Goal: Complete application form

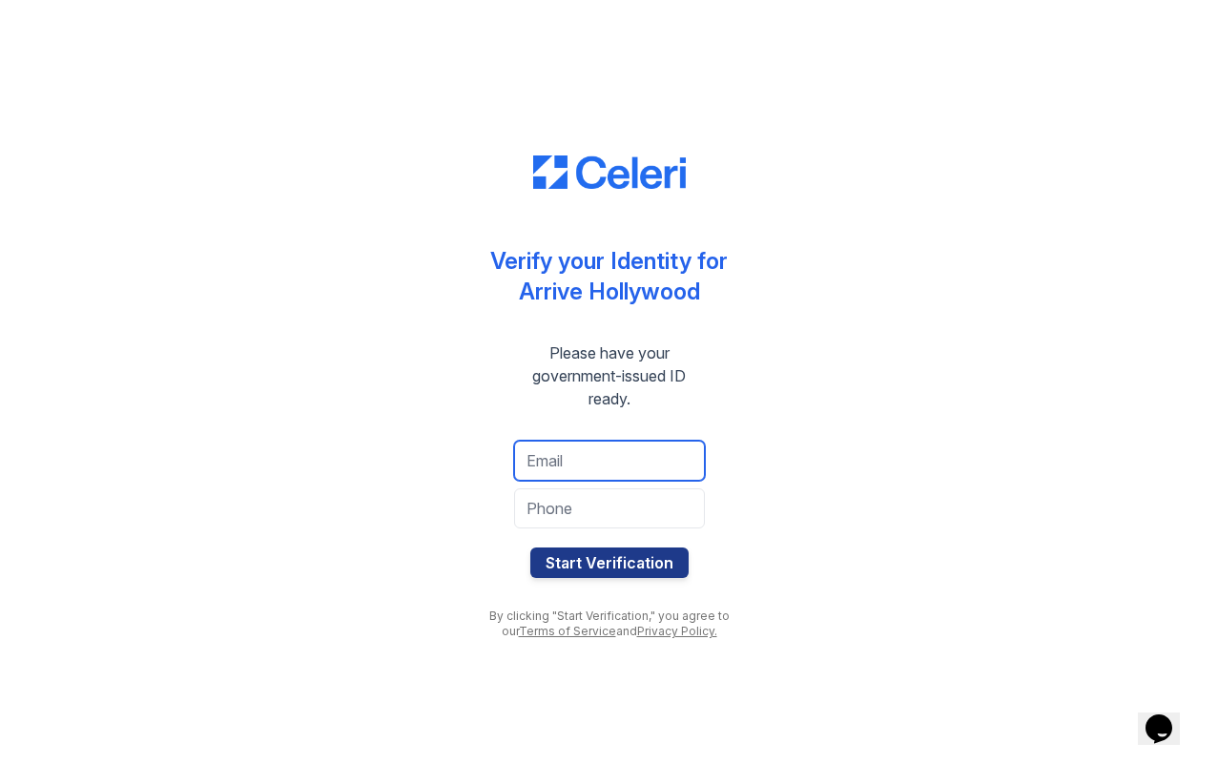
click at [564, 457] on input "email" at bounding box center [609, 461] width 191 height 40
type input "lilypatino31@gmail.com"
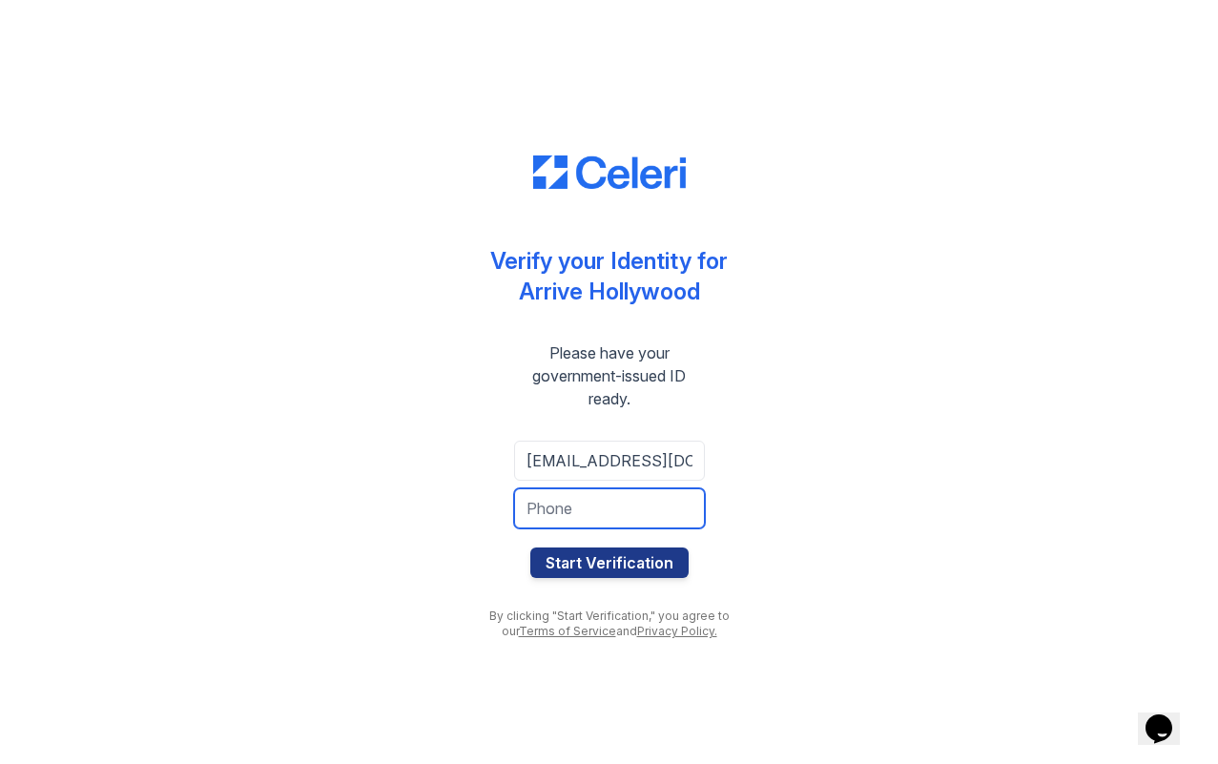
click at [594, 508] on input "tel" at bounding box center [609, 508] width 191 height 40
type input "210Spooky!"
click at [530, 548] on button "Start Verification" at bounding box center [609, 563] width 158 height 31
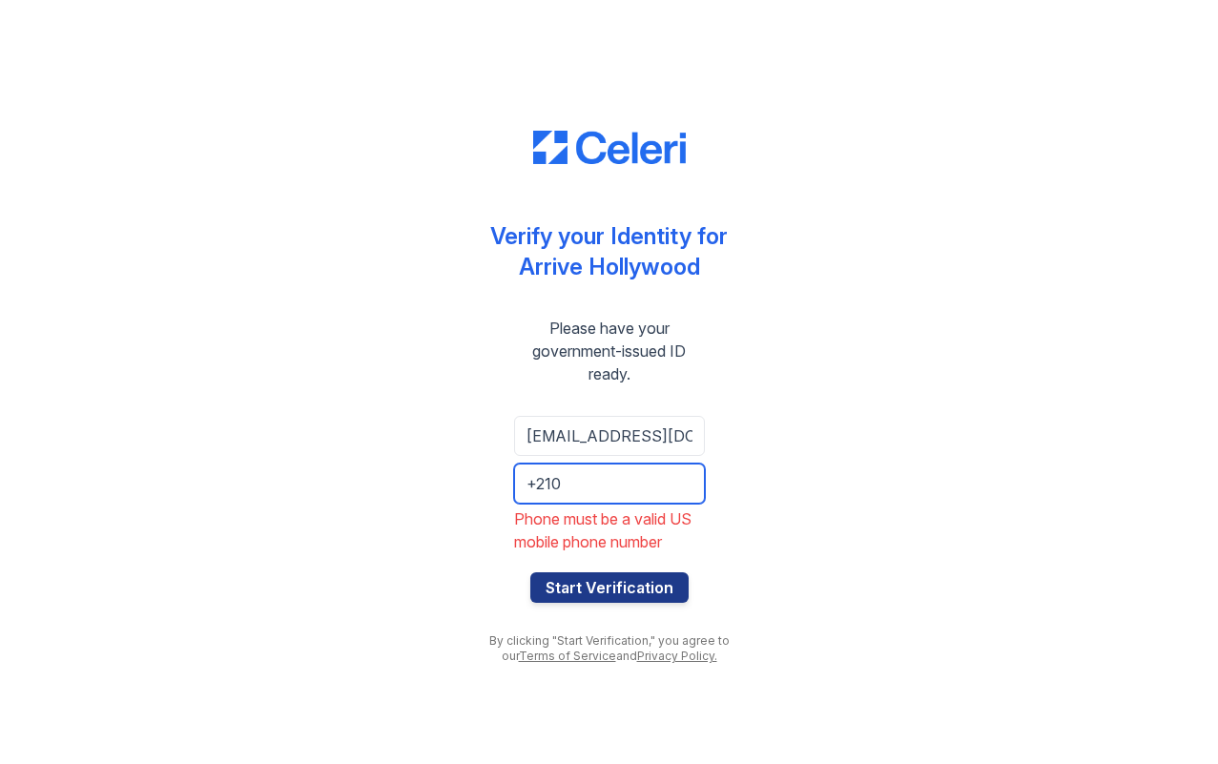
click at [584, 479] on input "+210" at bounding box center [609, 484] width 191 height 40
type input "+2107103642"
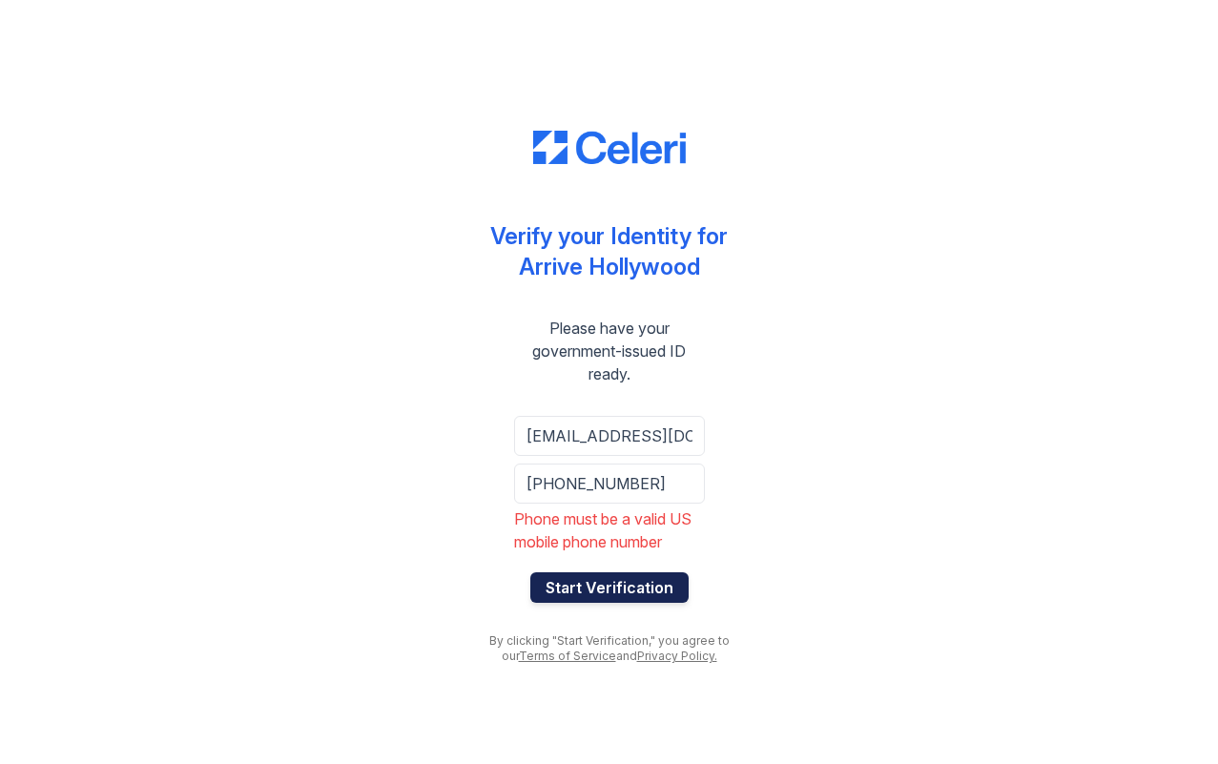
click at [615, 581] on button "Start Verification" at bounding box center [609, 587] width 158 height 31
click at [588, 587] on button "Start Verification" at bounding box center [609, 587] width 158 height 31
click at [583, 592] on button "Start Verification" at bounding box center [609, 587] width 158 height 31
click at [639, 485] on input "+2107103642" at bounding box center [609, 484] width 191 height 40
click at [572, 592] on button "Start Verification" at bounding box center [609, 587] width 158 height 31
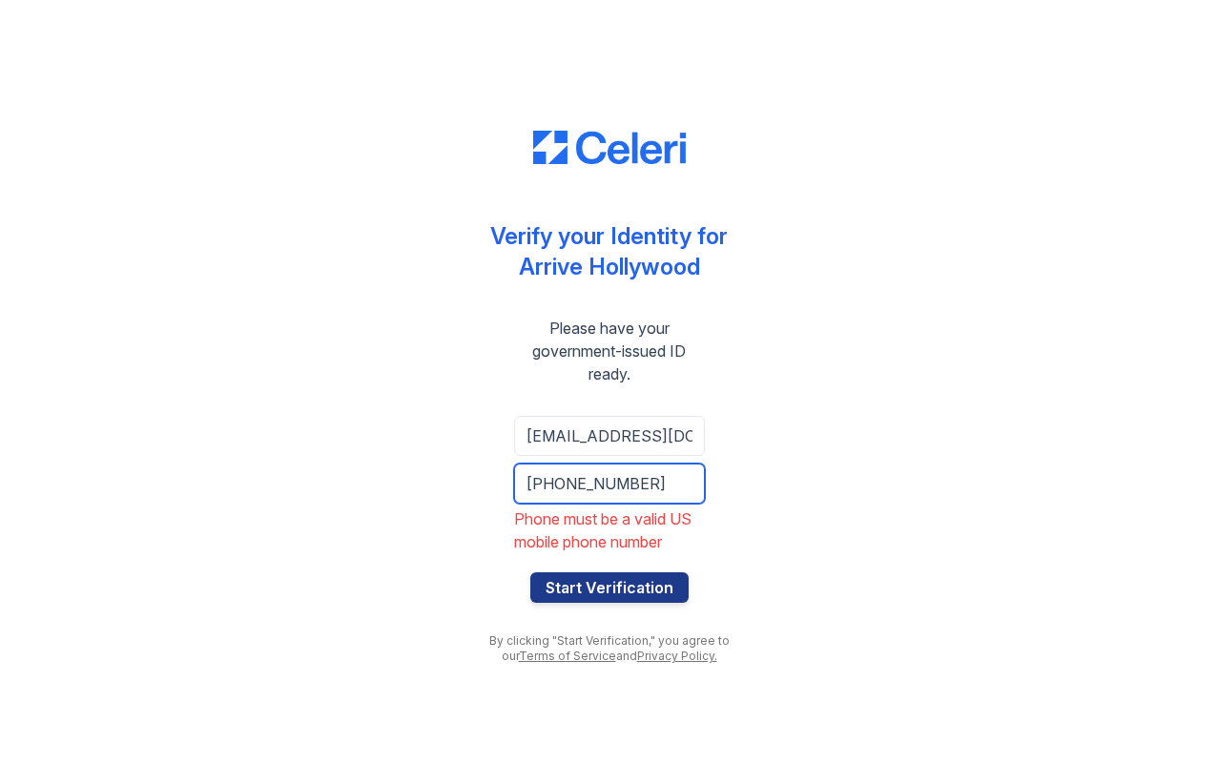
drag, startPoint x: 640, startPoint y: 485, endPoint x: 364, endPoint y: 465, distance: 277.4
click at [366, 465] on div "Verify your Identity for Arrive Hollywood Please have your government-issued ID…" at bounding box center [609, 382] width 1157 height 764
type input "2107103642"
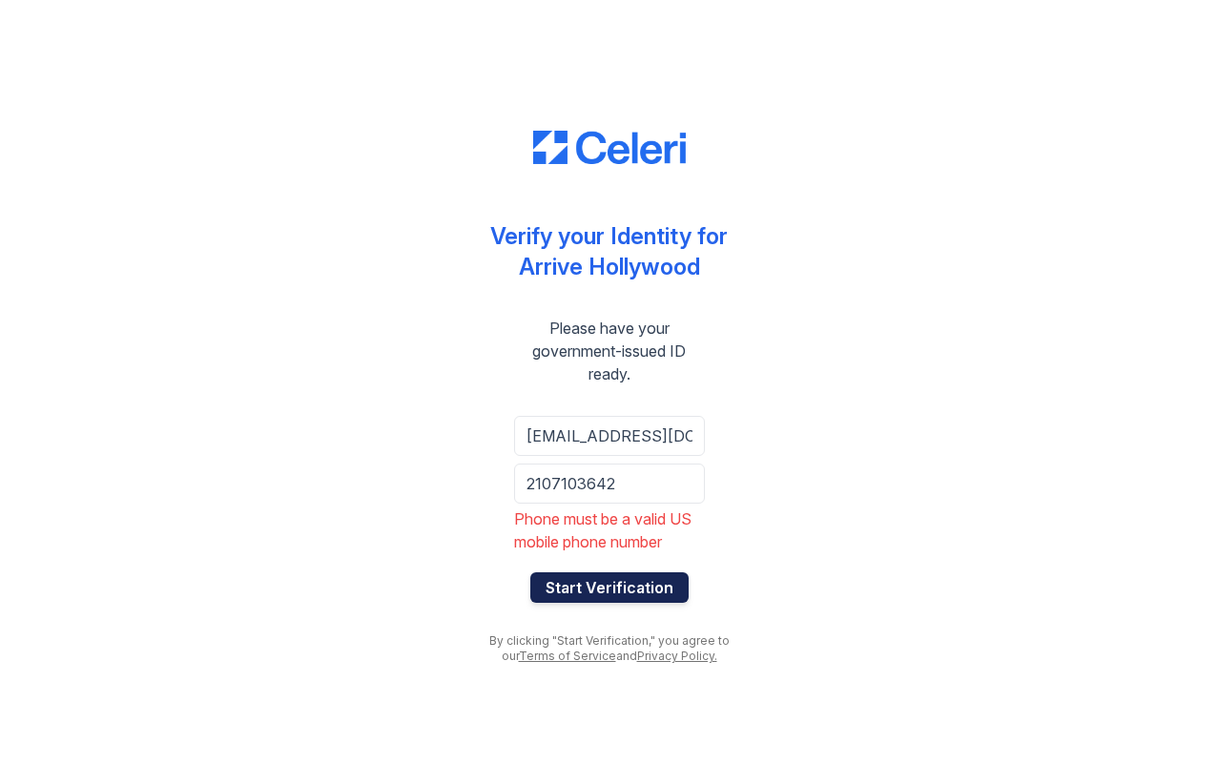
click at [623, 598] on button "Start Verification" at bounding box center [609, 587] width 158 height 31
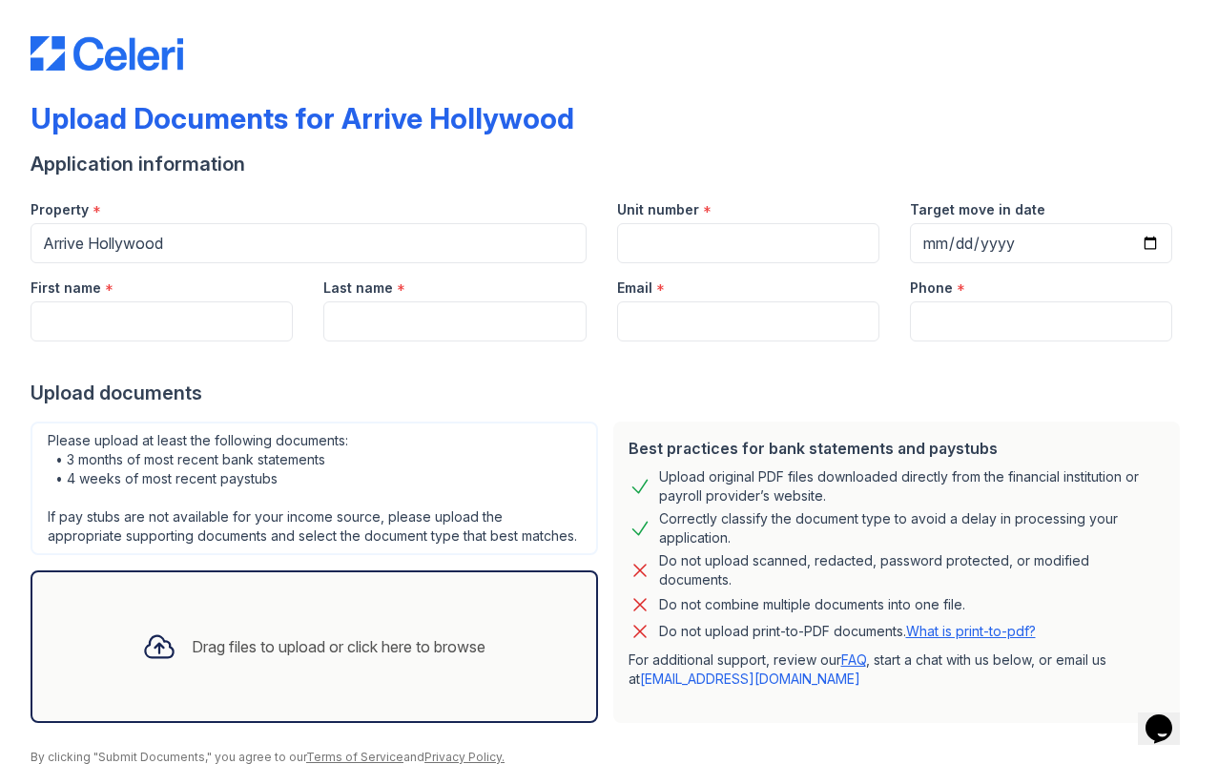
scroll to position [23, 0]
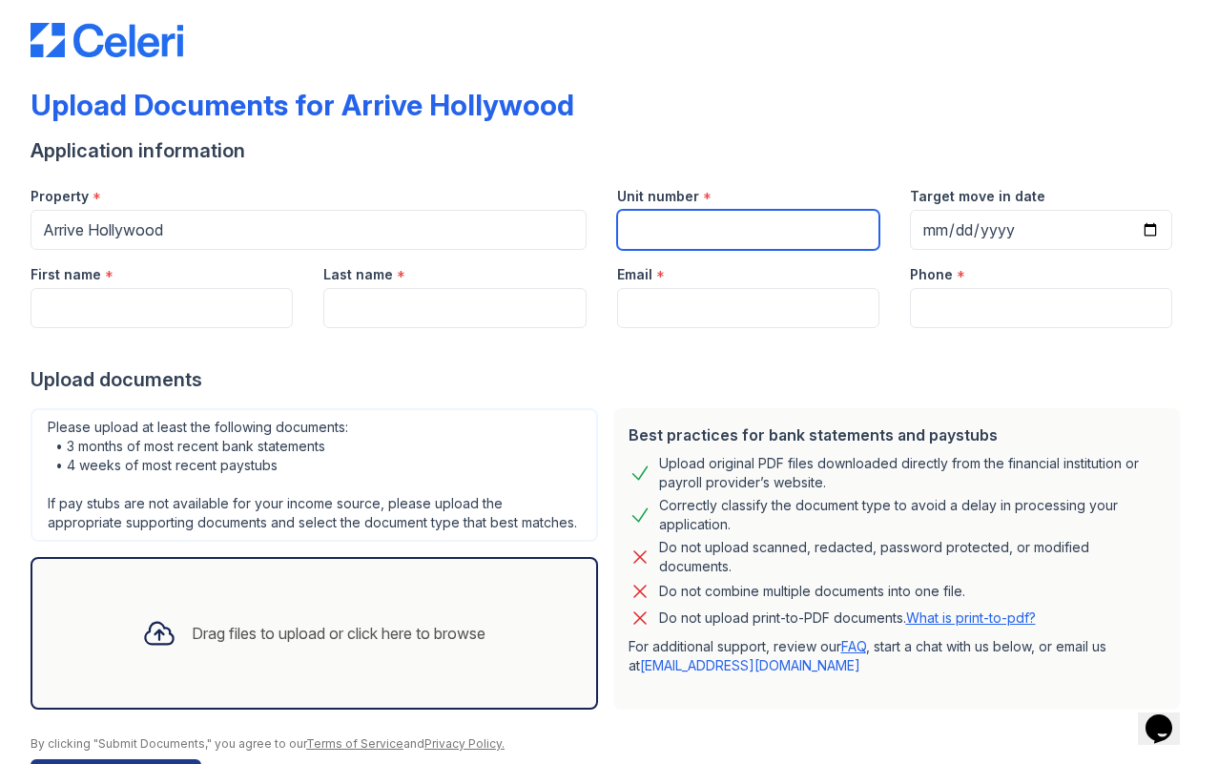
click at [675, 231] on input "Unit number" at bounding box center [748, 230] width 262 height 40
type input "1208"
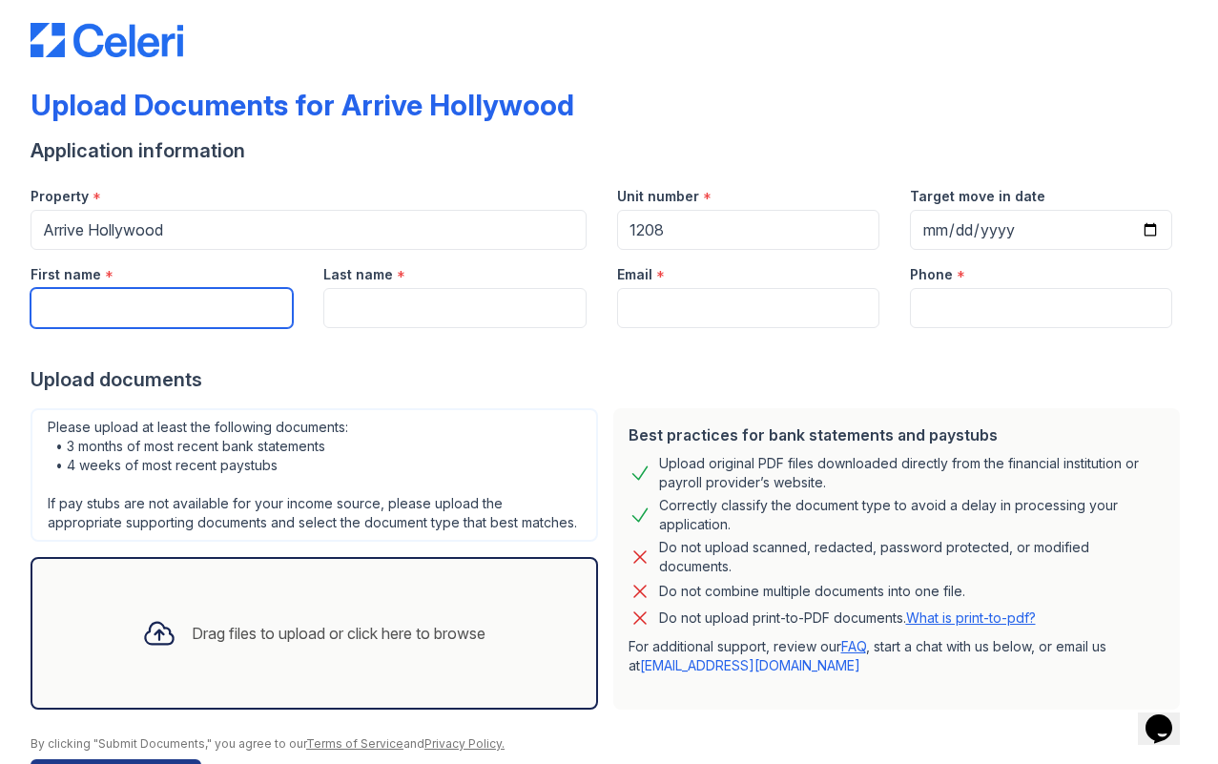
click at [144, 311] on input "First name" at bounding box center [162, 308] width 262 height 40
type input "Lily"
type input "Patino"
type input "lilypatino31@gmail.com"
type input "2107103642"
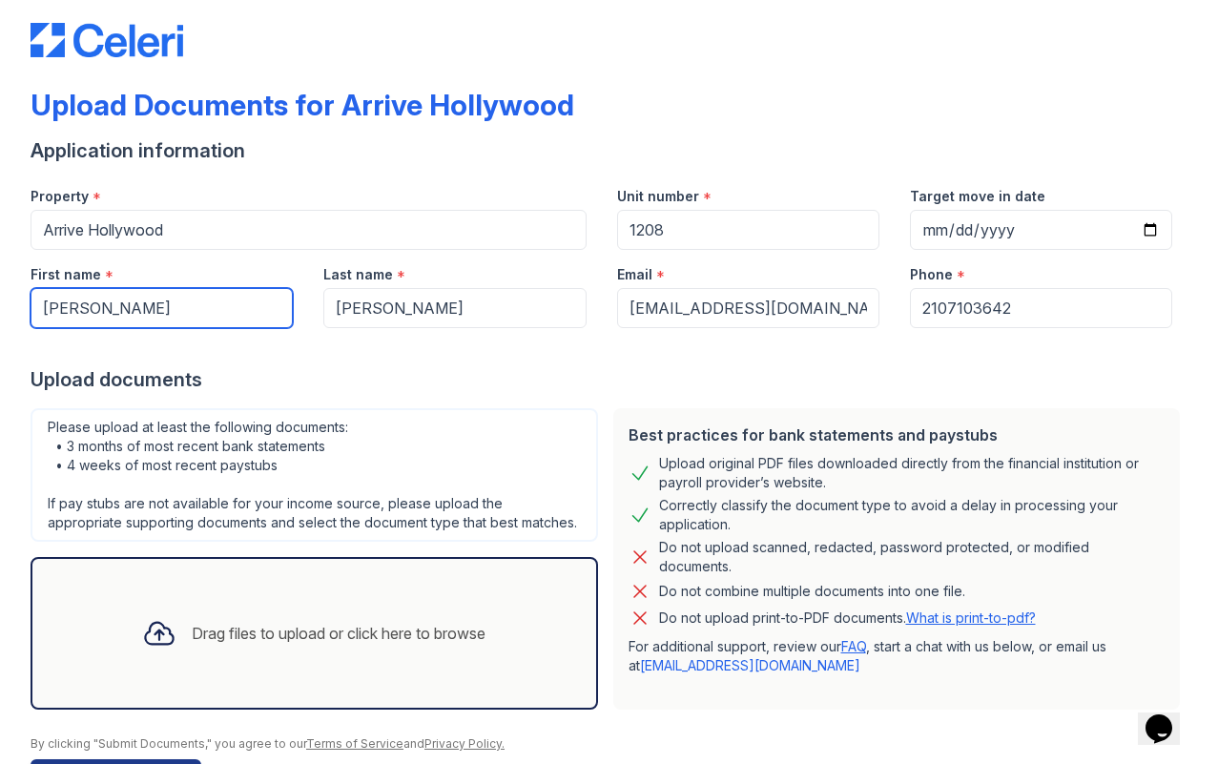
type input "Lillian"
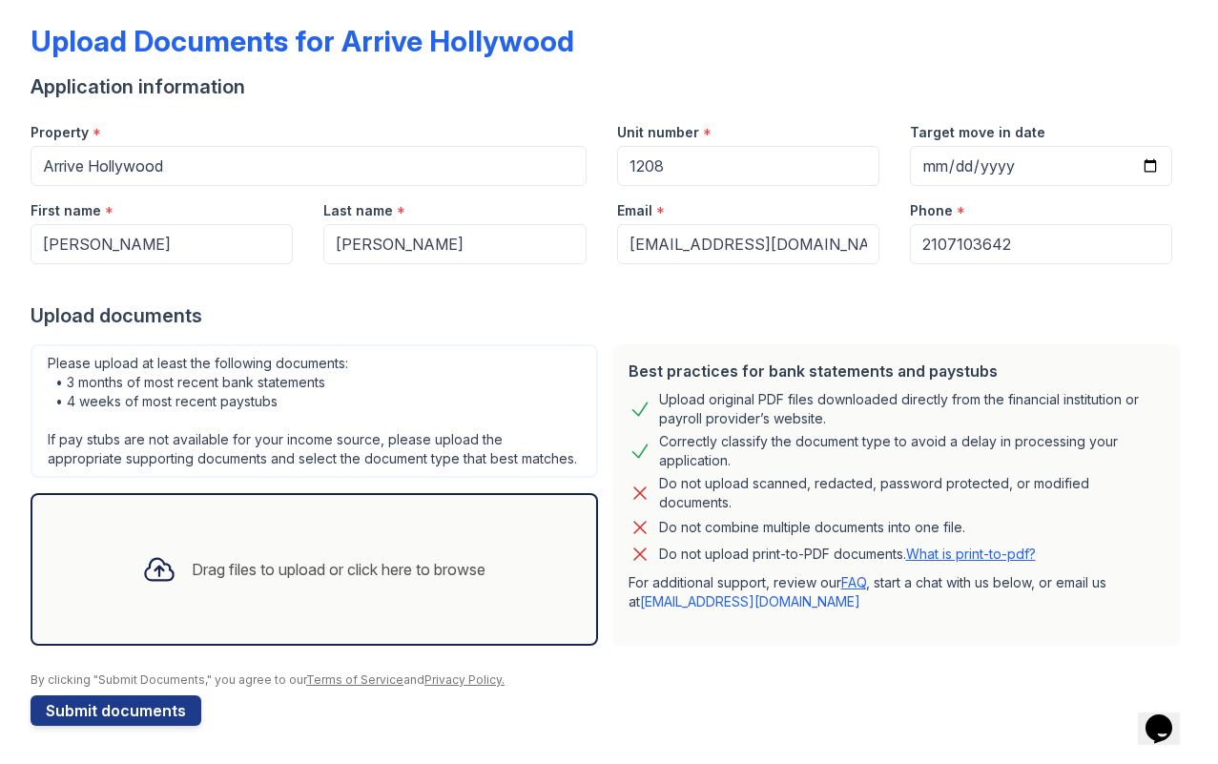
click at [160, 557] on icon at bounding box center [159, 569] width 34 height 34
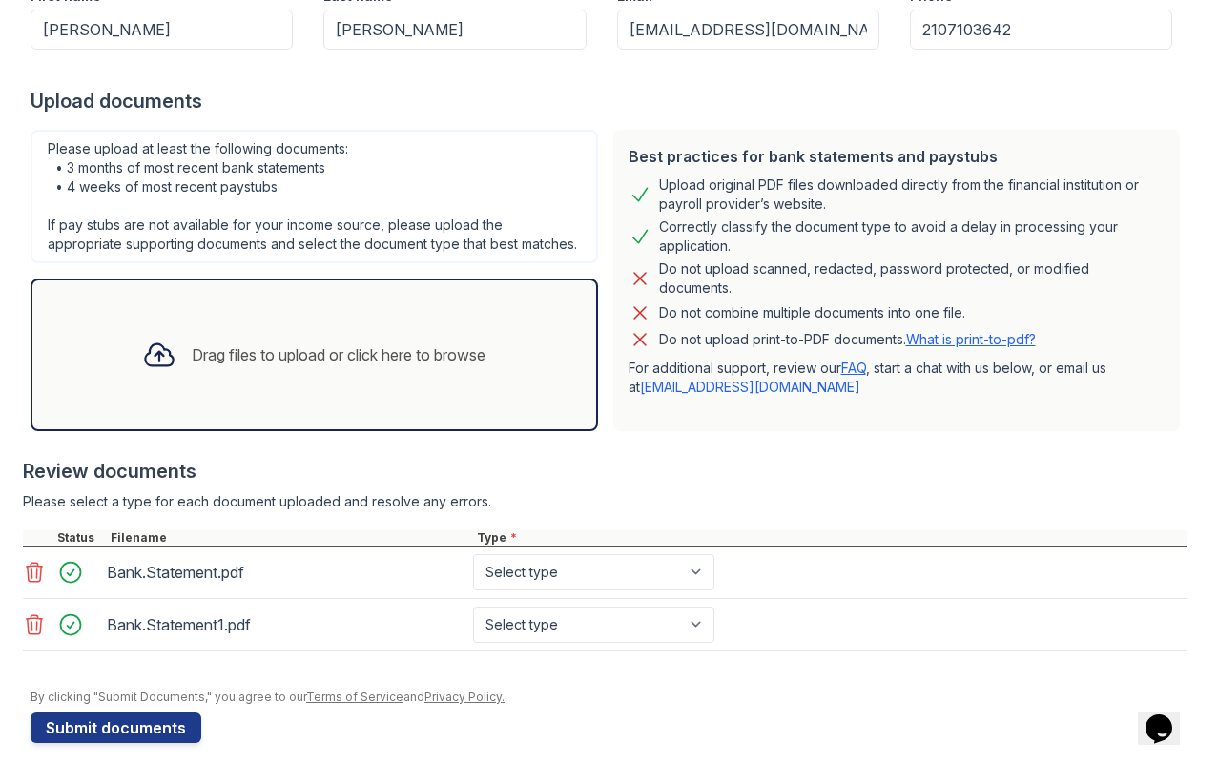
scroll to position [311, 0]
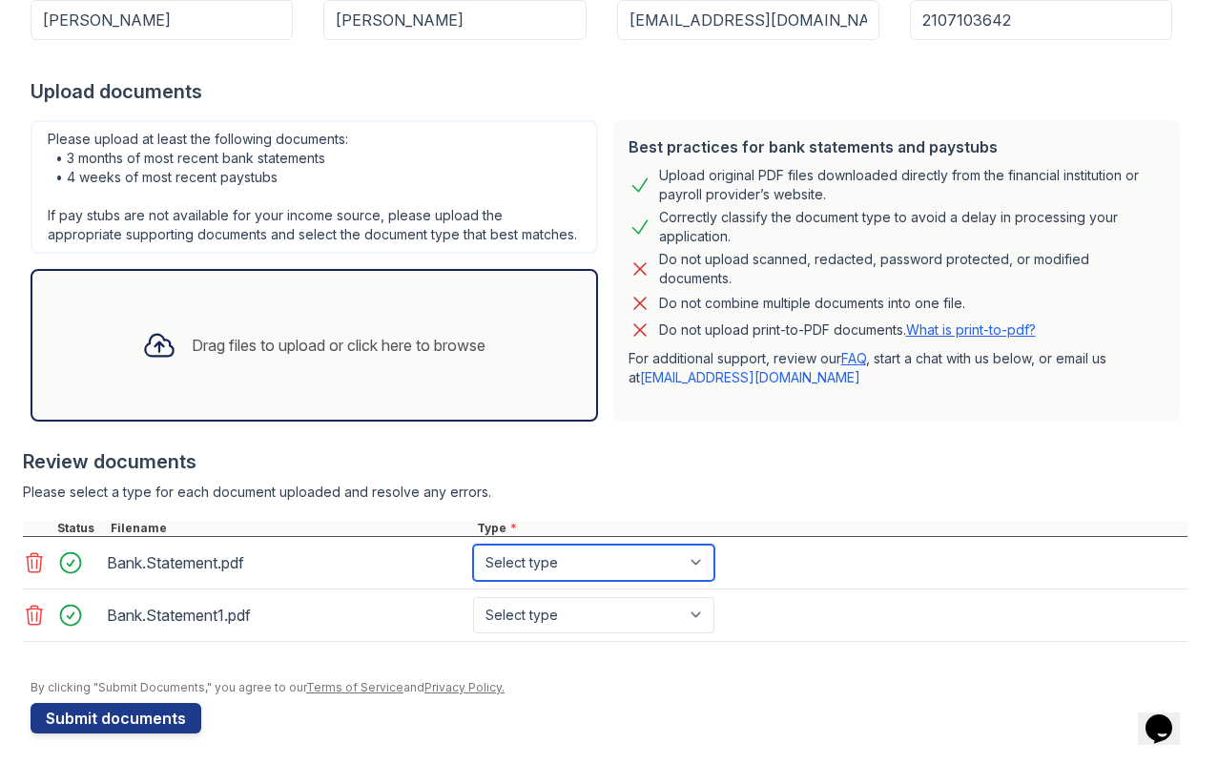
click at [545, 577] on select "Select type Paystub Bank Statement Offer Letter Tax Documents Benefit Award Let…" at bounding box center [593, 563] width 241 height 36
select select "bank_statement"
click at [473, 545] on select "Select type Paystub Bank Statement Offer Letter Tax Documents Benefit Award Let…" at bounding box center [593, 563] width 241 height 36
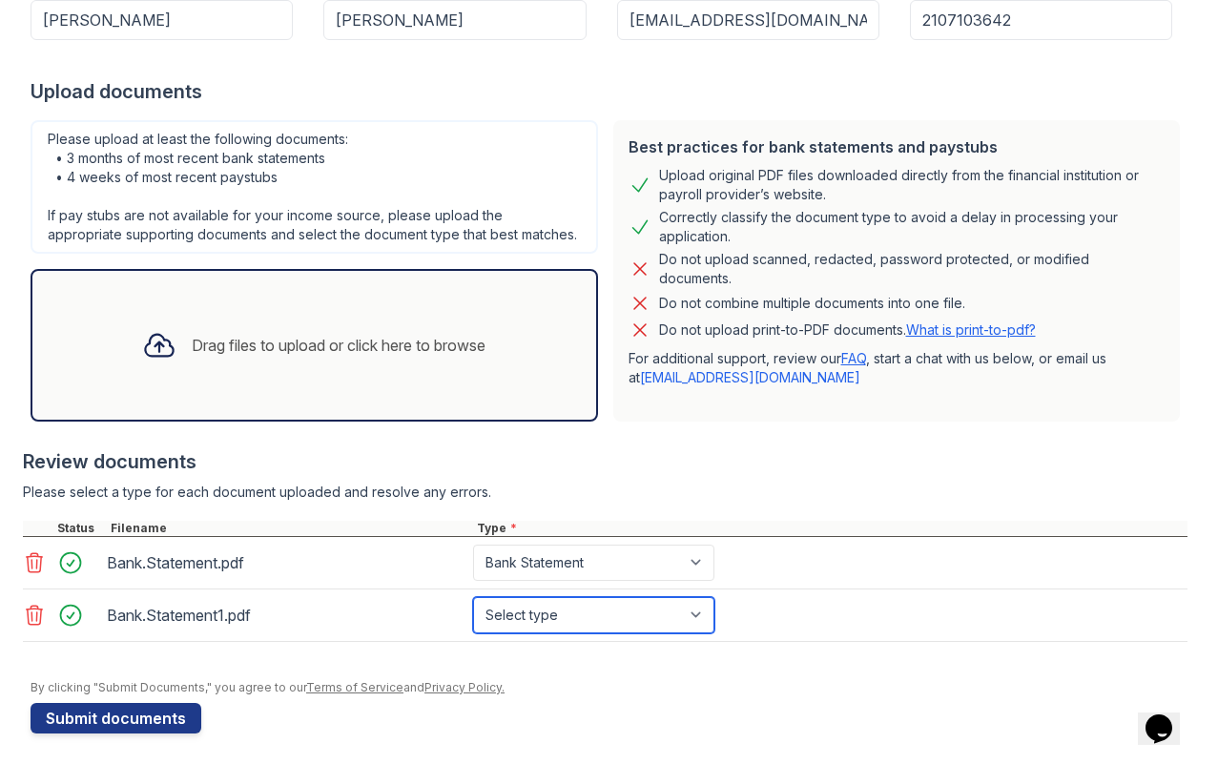
click at [571, 611] on select "Select type Paystub Bank Statement Offer Letter Tax Documents Benefit Award Let…" at bounding box center [593, 615] width 241 height 36
click at [473, 597] on select "Select type Paystub Bank Statement Offer Letter Tax Documents Benefit Award Let…" at bounding box center [593, 615] width 241 height 36
click at [567, 610] on select "Select type Paystub Bank Statement Offer Letter Tax Documents Benefit Award Let…" at bounding box center [593, 615] width 241 height 36
select select "bank_statement"
click at [473, 597] on select "Select type Paystub Bank Statement Offer Letter Tax Documents Benefit Award Let…" at bounding box center [593, 615] width 241 height 36
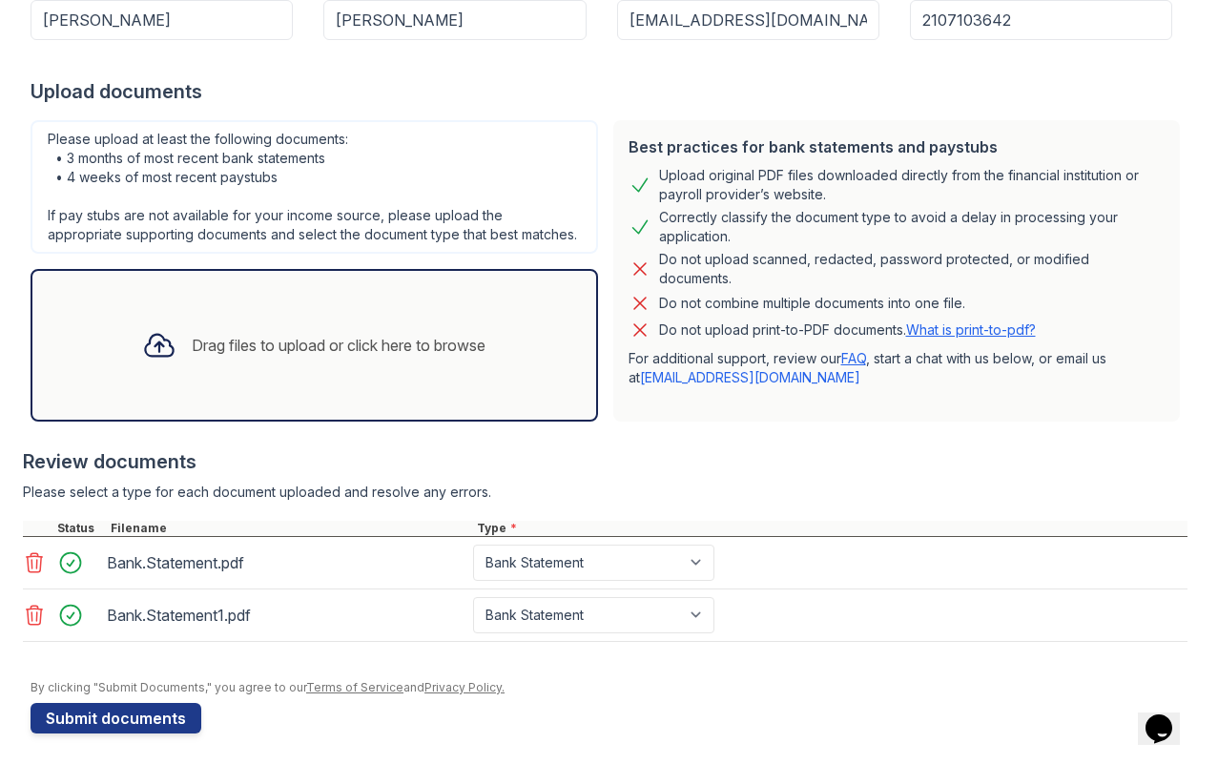
click at [177, 337] on div at bounding box center [160, 346] width 50 height 50
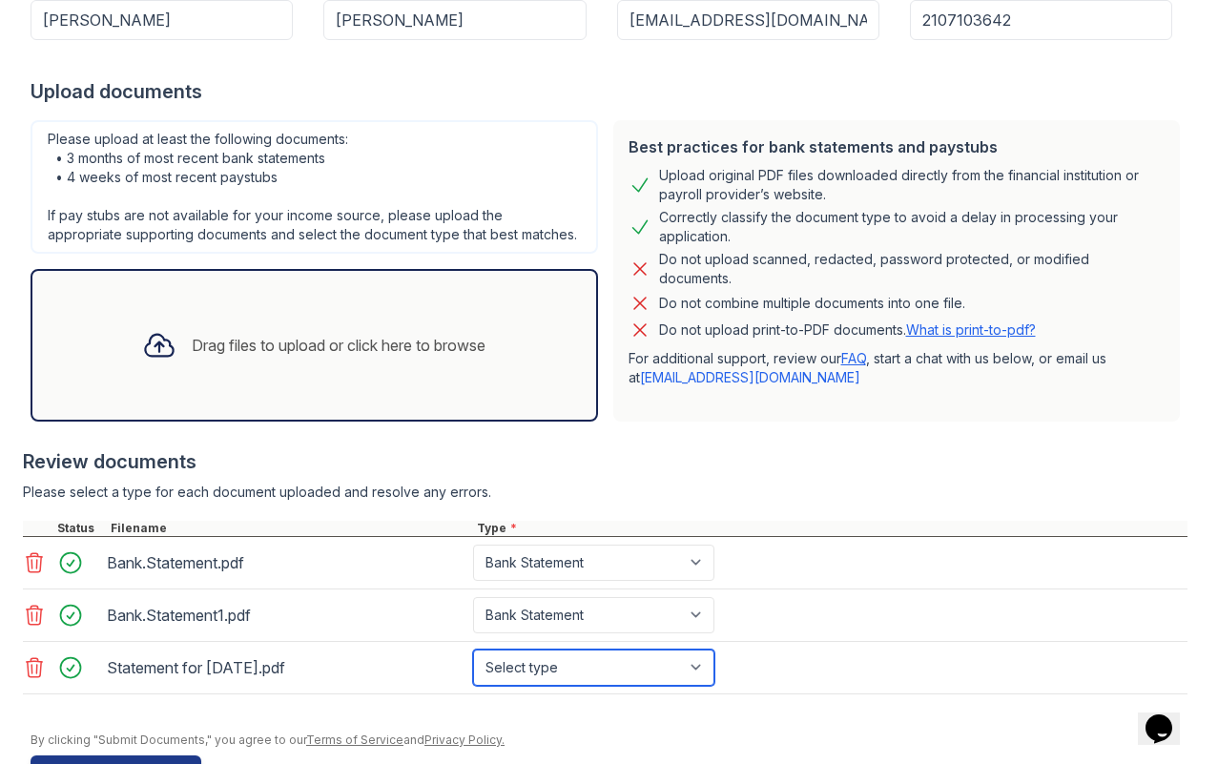
click at [559, 671] on select "Select type Paystub Bank Statement Offer Letter Tax Documents Benefit Award Let…" at bounding box center [593, 668] width 241 height 36
select select "paystub"
click at [473, 650] on select "Select type Paystub Bank Statement Offer Letter Tax Documents Benefit Award Let…" at bounding box center [593, 668] width 241 height 36
click at [277, 403] on div "Drag files to upload or click here to browse" at bounding box center [315, 345] width 568 height 153
click at [193, 355] on div "Drag files to upload or click here to browse" at bounding box center [339, 345] width 294 height 23
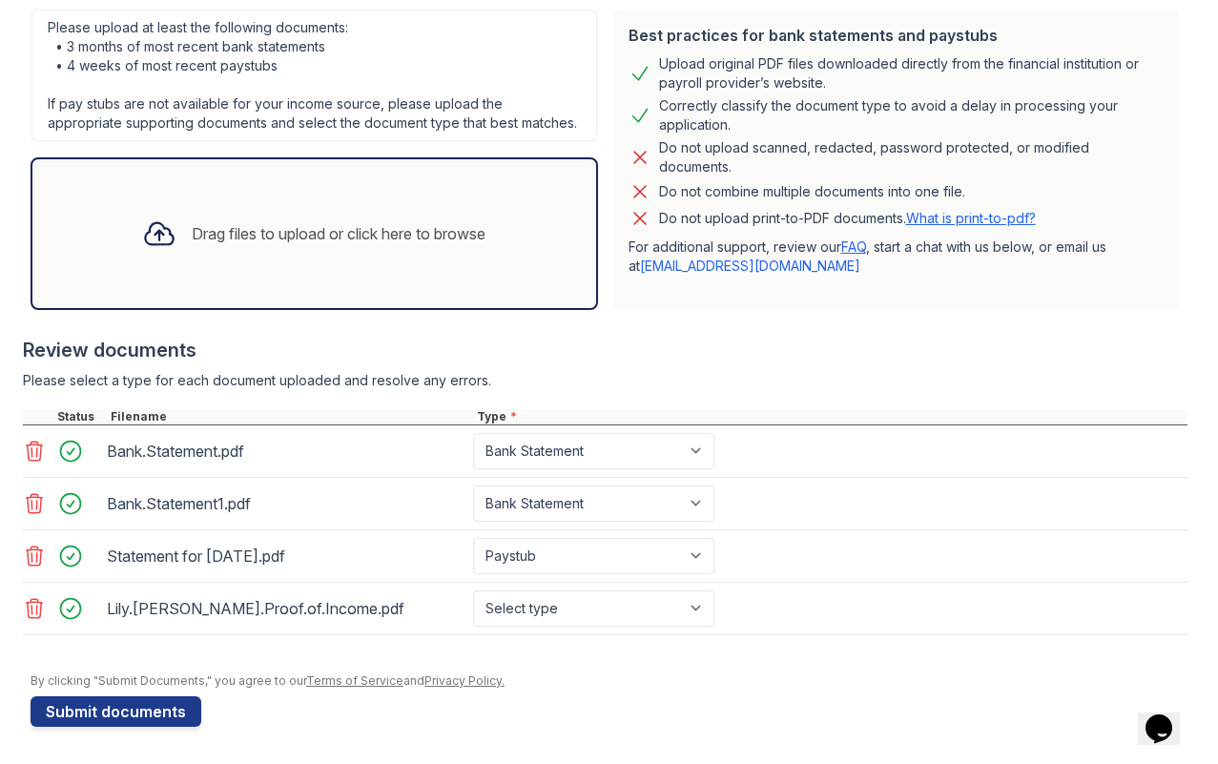
scroll to position [424, 0]
click at [529, 606] on select "Select type Paystub Bank Statement Offer Letter Tax Documents Benefit Award Let…" at bounding box center [593, 608] width 241 height 36
select select "bank_statement"
click at [473, 590] on select "Select type Paystub Bank Statement Offer Letter Tax Documents Benefit Award Let…" at bounding box center [593, 608] width 241 height 36
click at [169, 714] on button "Submit documents" at bounding box center [116, 711] width 171 height 31
